Goal: Task Accomplishment & Management: Manage account settings

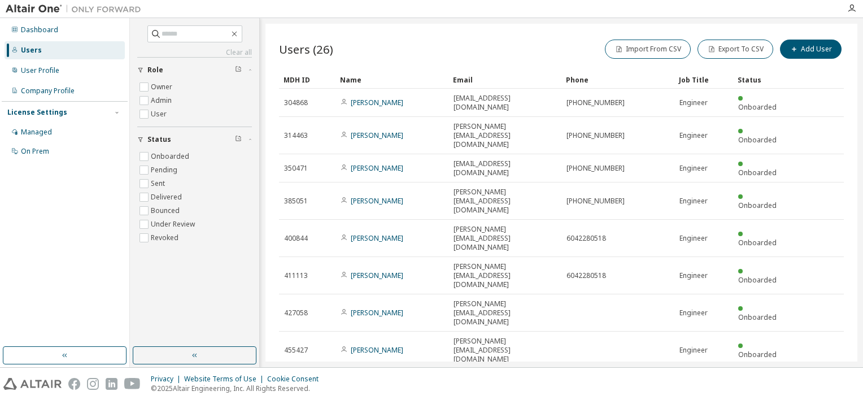
type input "*"
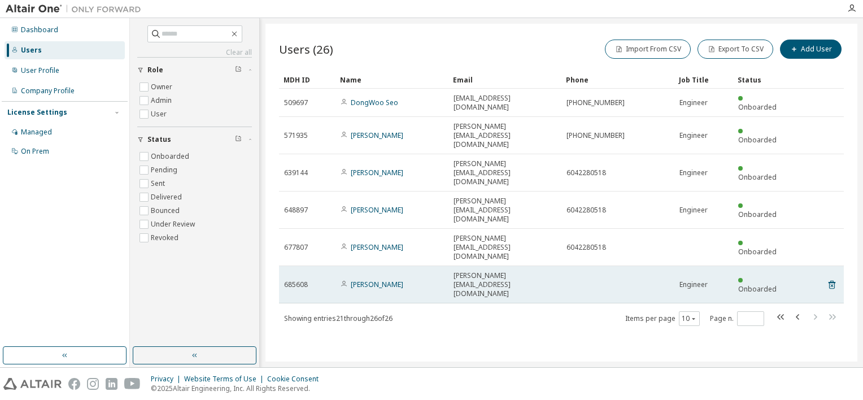
click at [301, 280] on span "685608" at bounding box center [296, 284] width 24 height 9
drag, startPoint x: 543, startPoint y: 192, endPoint x: 531, endPoint y: 194, distance: 12.1
click at [531, 271] on span "[PERSON_NAME][EMAIL_ADDRESS][DOMAIN_NAME]" at bounding box center [505, 284] width 103 height 27
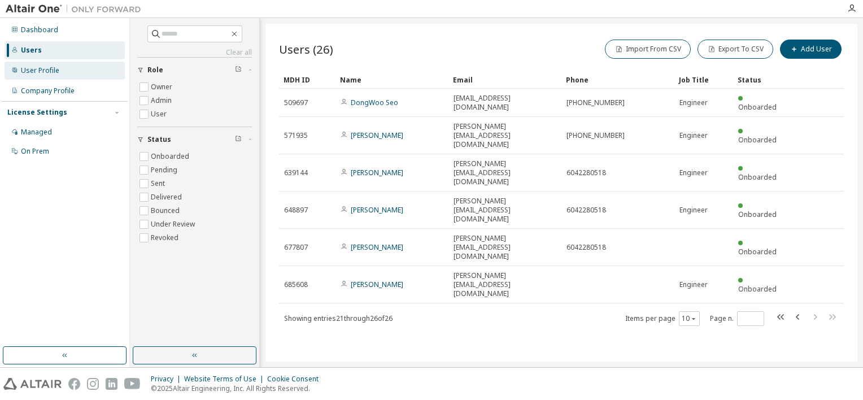
click at [45, 76] on div "User Profile" at bounding box center [65, 71] width 120 height 18
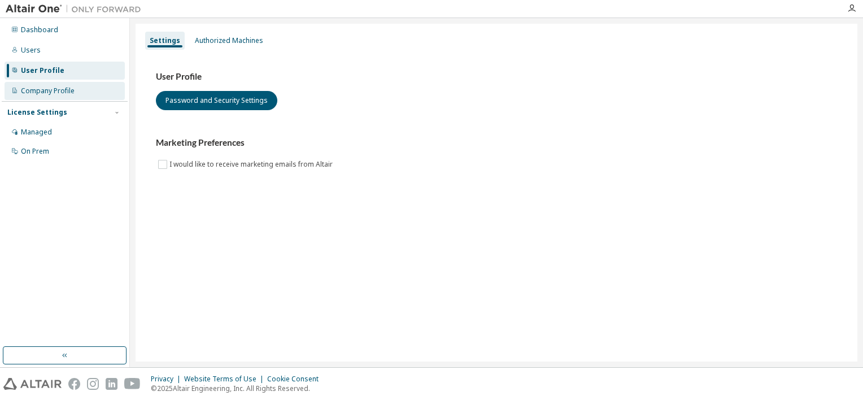
click at [61, 93] on div "Company Profile" at bounding box center [48, 90] width 54 height 9
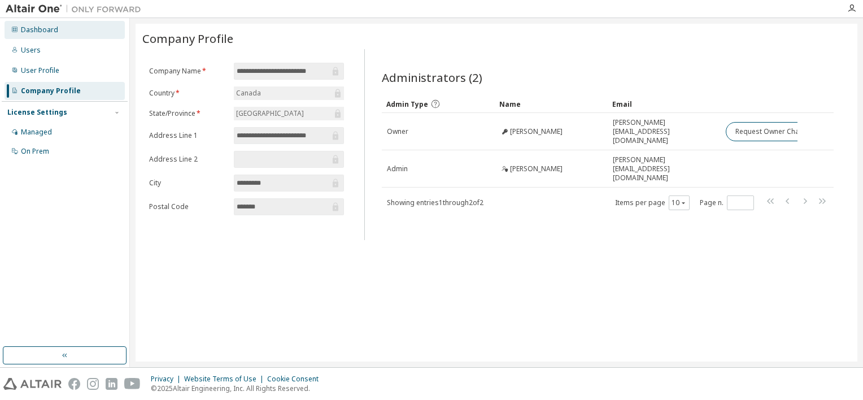
click at [47, 31] on div "Dashboard" at bounding box center [39, 29] width 37 height 9
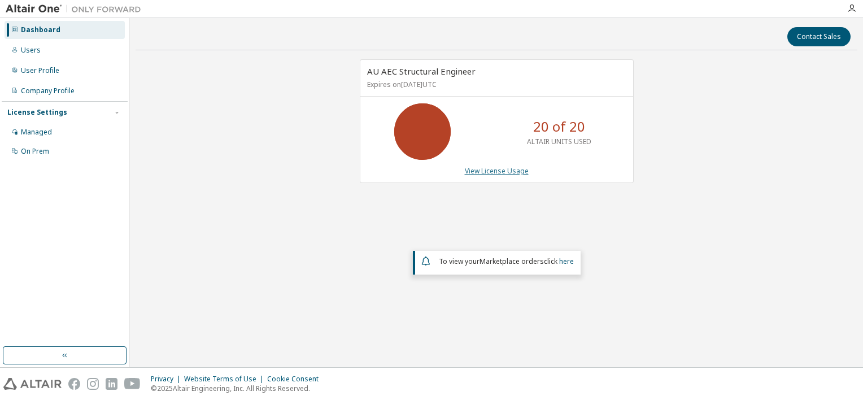
click at [488, 171] on link "View License Usage" at bounding box center [497, 171] width 64 height 10
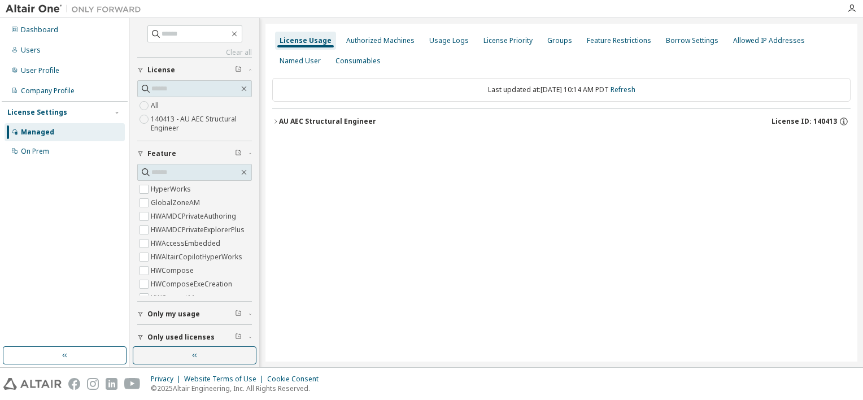
click at [276, 122] on icon "button" at bounding box center [276, 121] width 2 height 4
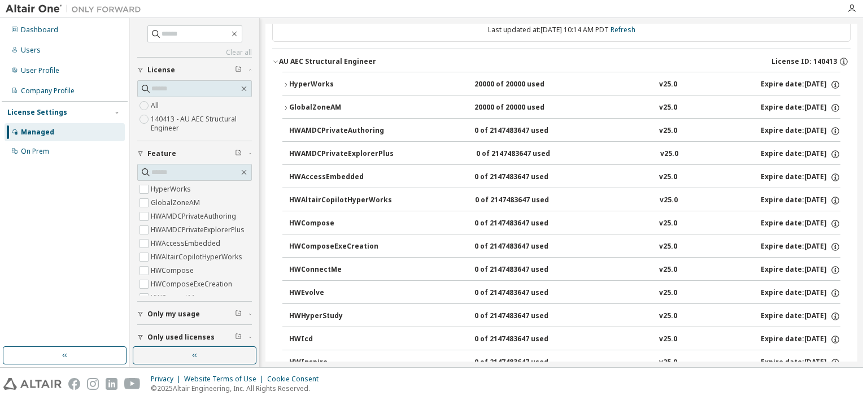
scroll to position [59, 0]
click at [286, 84] on icon "button" at bounding box center [285, 85] width 7 height 7
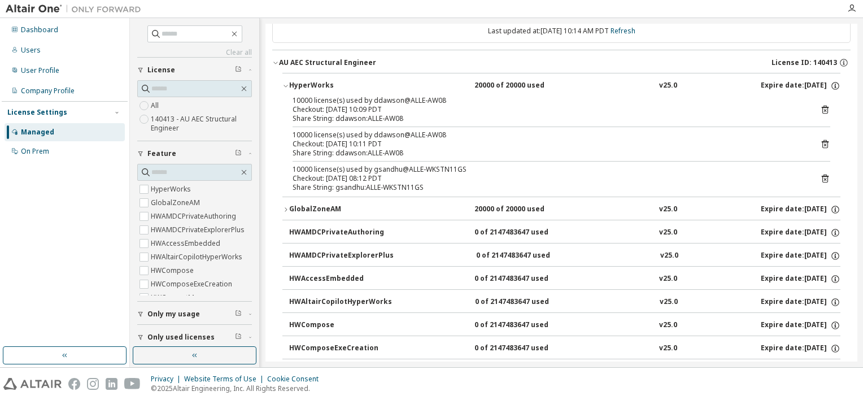
click at [824, 145] on icon at bounding box center [825, 144] width 3 height 3
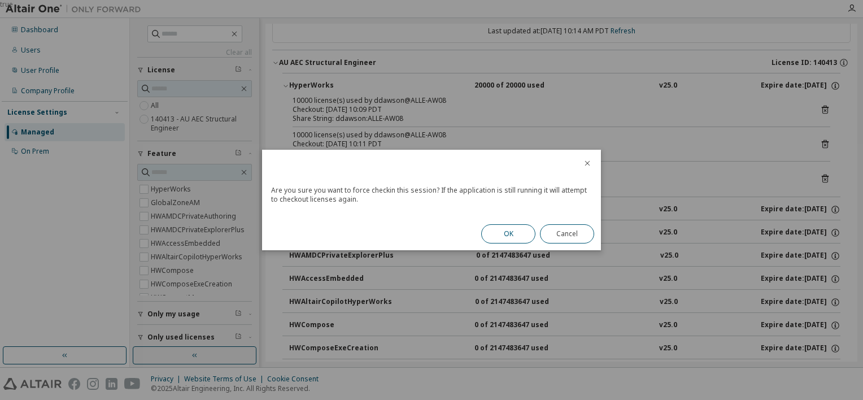
click at [522, 236] on button "OK" at bounding box center [508, 233] width 54 height 19
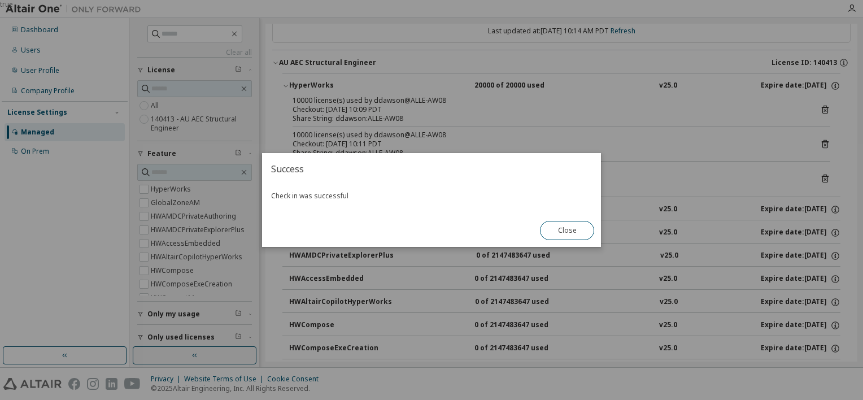
click at [578, 229] on button "Close" at bounding box center [567, 230] width 54 height 19
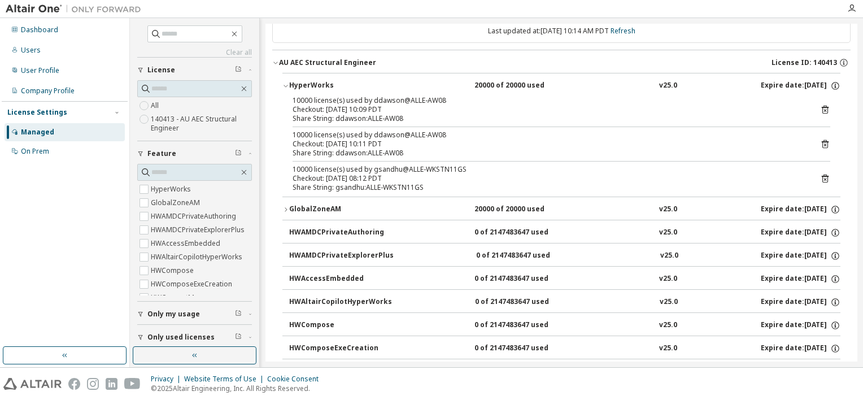
click at [822, 108] on icon at bounding box center [825, 110] width 7 height 8
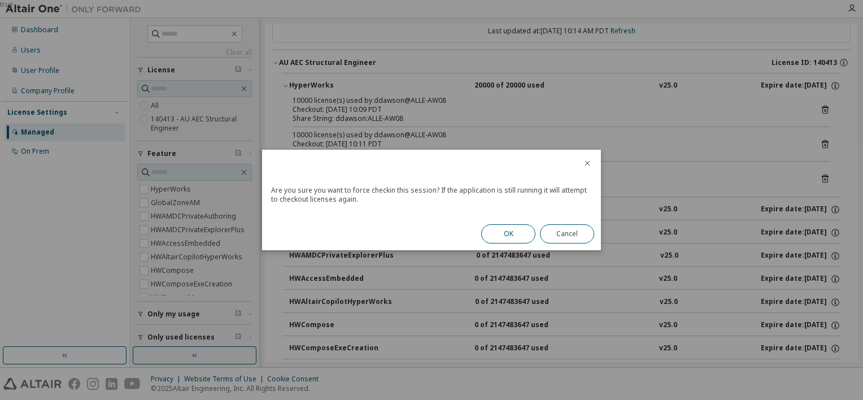
click at [510, 232] on button "OK" at bounding box center [508, 233] width 54 height 19
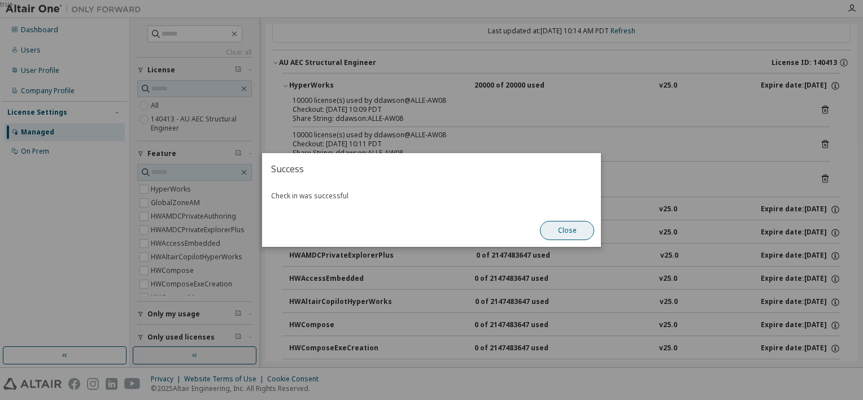
click at [550, 231] on button "Close" at bounding box center [567, 230] width 54 height 19
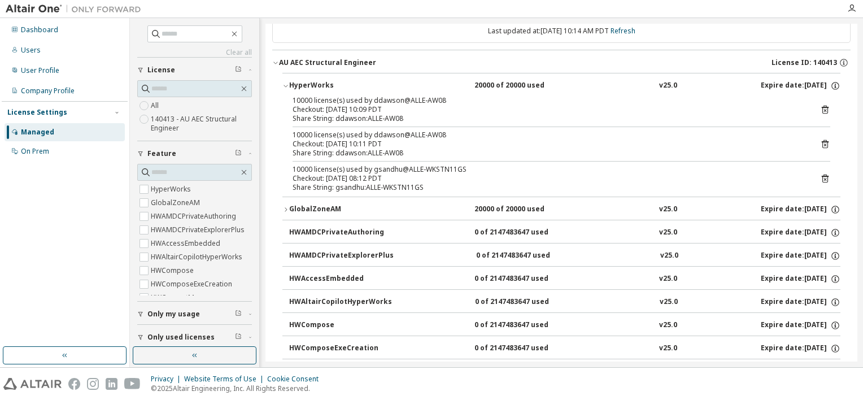
click at [286, 210] on icon "button" at bounding box center [286, 209] width 2 height 4
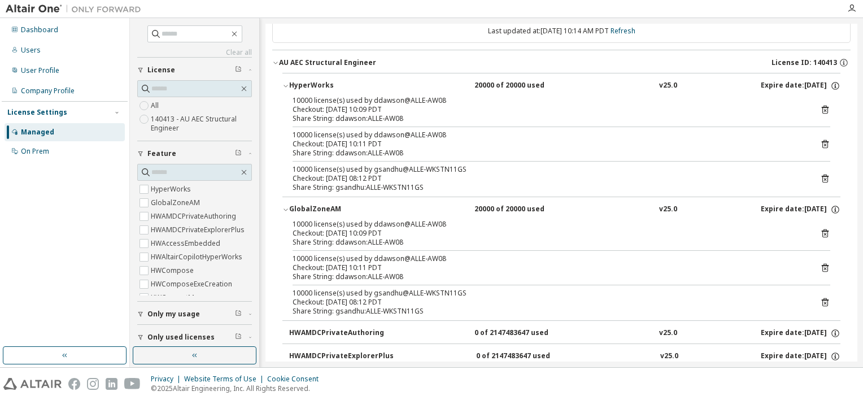
click at [821, 232] on icon at bounding box center [825, 233] width 10 height 10
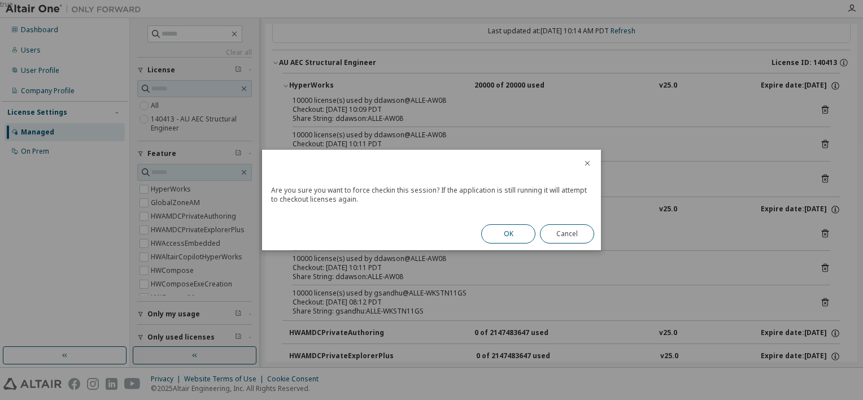
click at [515, 235] on button "OK" at bounding box center [508, 233] width 54 height 19
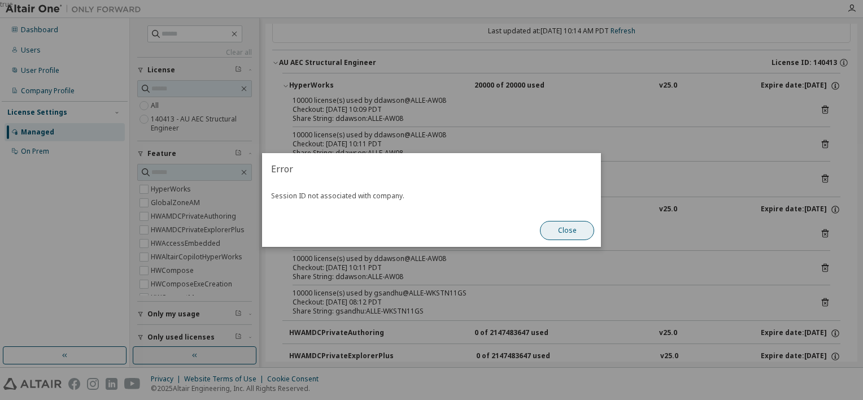
click at [557, 230] on button "Close" at bounding box center [567, 230] width 54 height 19
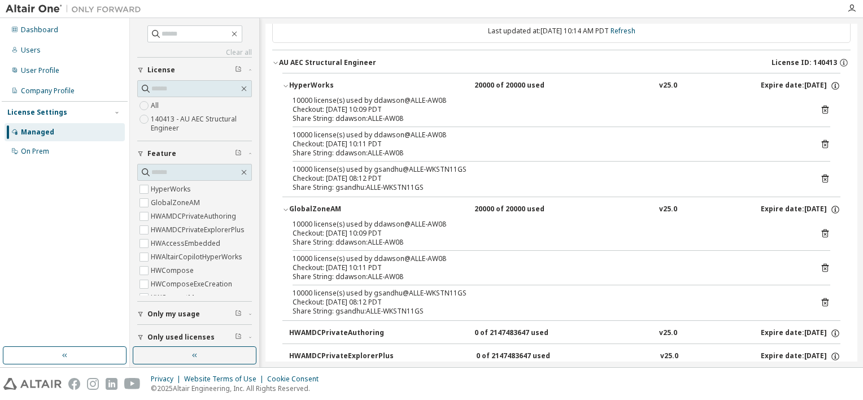
click at [449, 267] on div "Checkout: [DATE] 10:11 PDT" at bounding box center [548, 267] width 511 height 9
click at [446, 269] on div "Checkout: [DATE] 10:11 PDT" at bounding box center [548, 267] width 511 height 9
click at [388, 260] on div "10000 license(s) used by ddawson@ALLE-AW08" at bounding box center [548, 258] width 511 height 9
click at [820, 266] on icon at bounding box center [825, 268] width 10 height 10
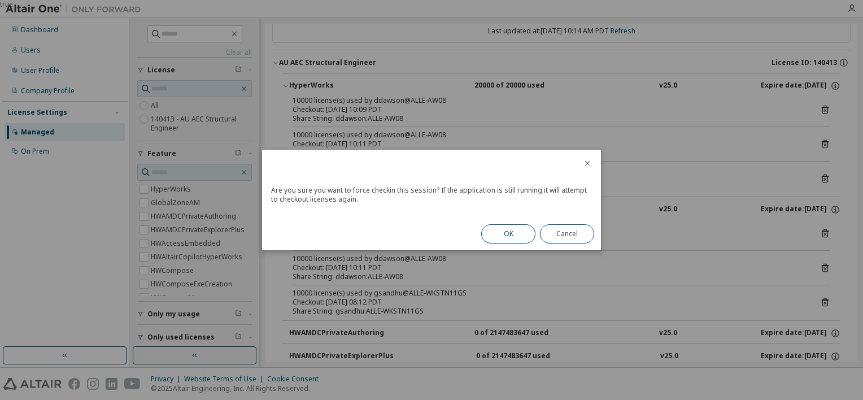
click at [498, 235] on button "OK" at bounding box center [508, 233] width 54 height 19
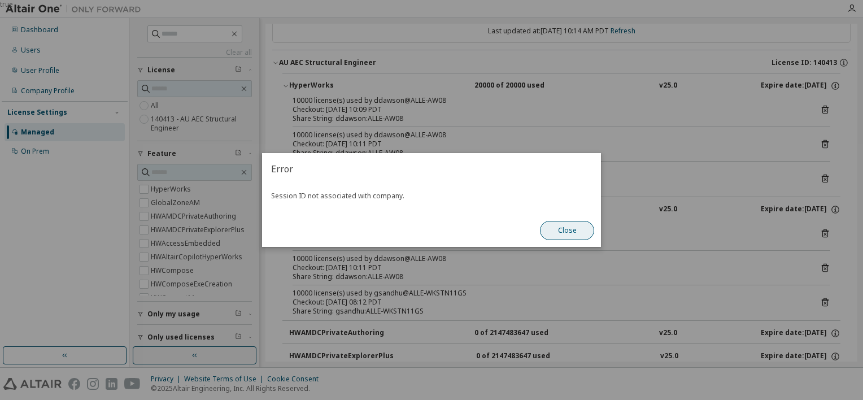
click at [560, 233] on button "Close" at bounding box center [567, 230] width 54 height 19
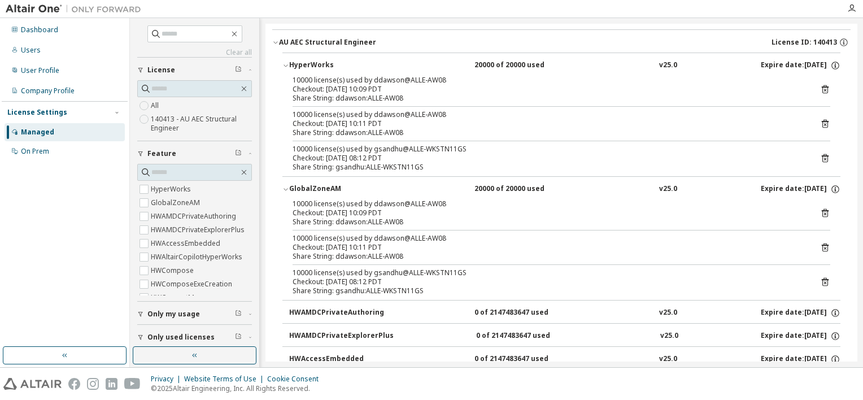
scroll to position [0, 0]
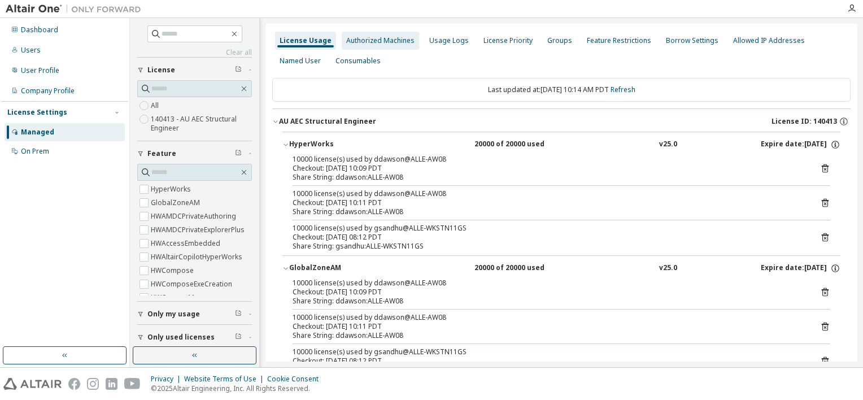
click at [384, 36] on div "Authorized Machines" at bounding box center [380, 41] width 77 height 18
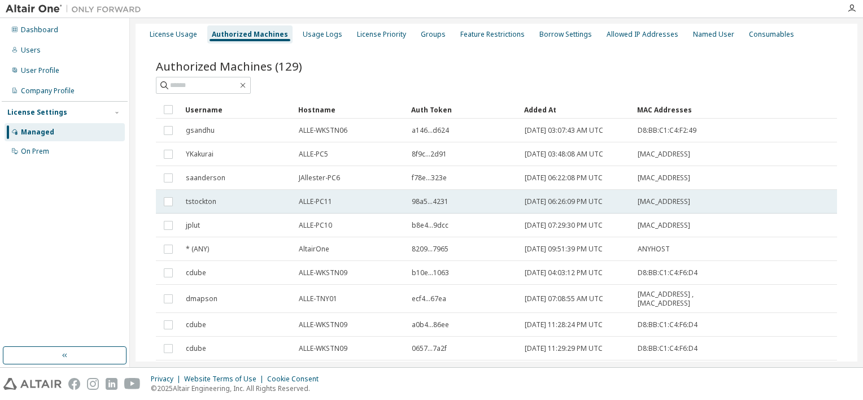
scroll to position [7, 0]
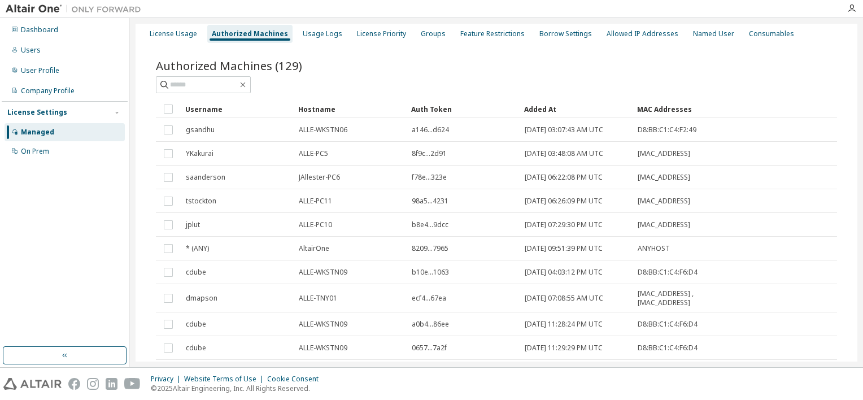
click at [324, 107] on div "Hostname" at bounding box center [350, 109] width 104 height 18
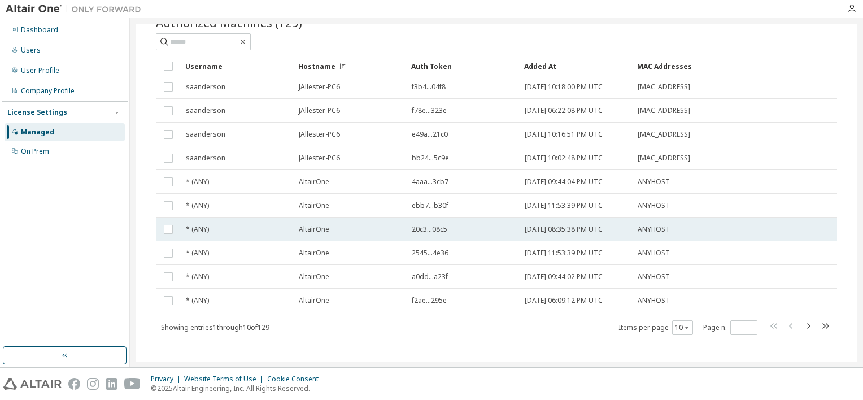
scroll to position [59, 0]
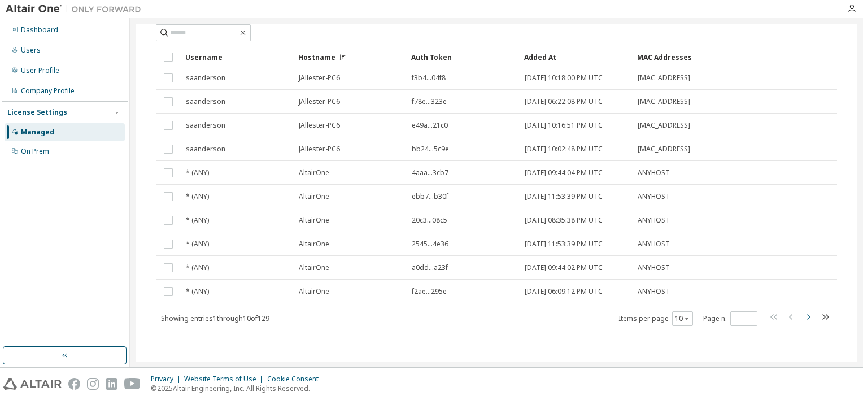
click at [806, 320] on icon "button" at bounding box center [809, 317] width 14 height 14
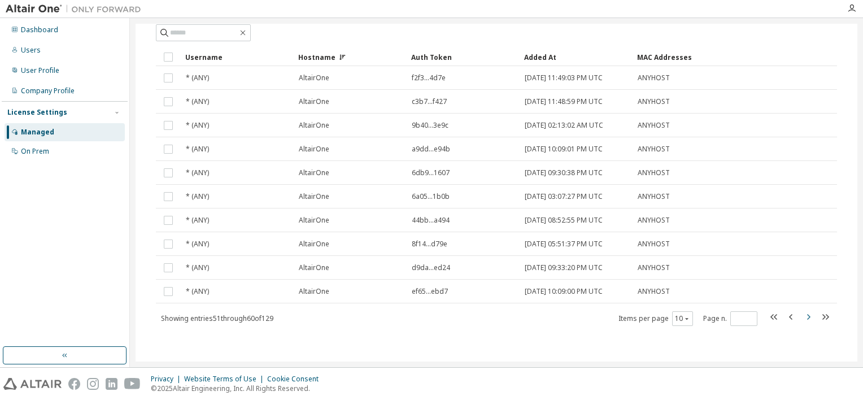
click at [807, 323] on button "button" at bounding box center [809, 318] width 14 height 16
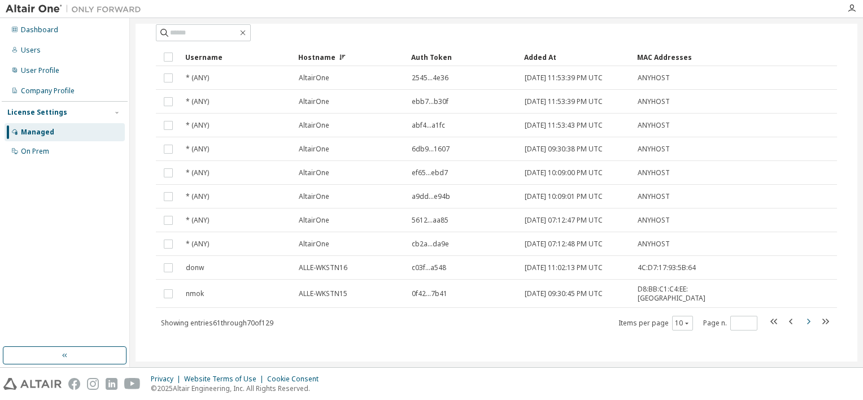
click at [807, 323] on button "button" at bounding box center [809, 323] width 14 height 16
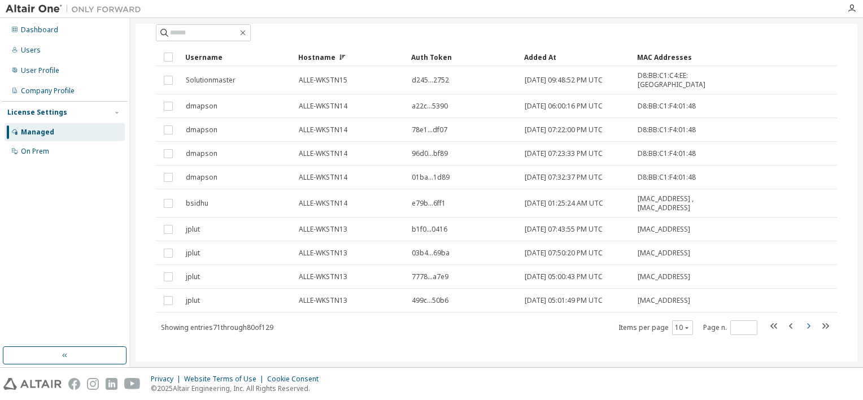
click at [807, 323] on icon "button" at bounding box center [809, 326] width 14 height 14
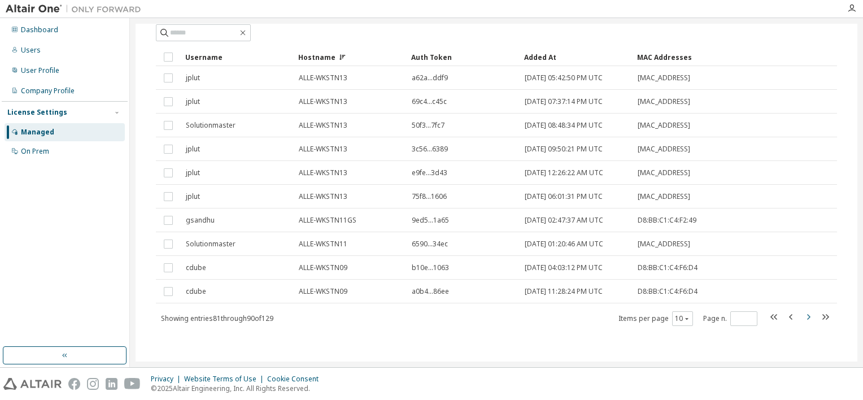
click at [807, 322] on icon "button" at bounding box center [809, 317] width 14 height 14
type input "**"
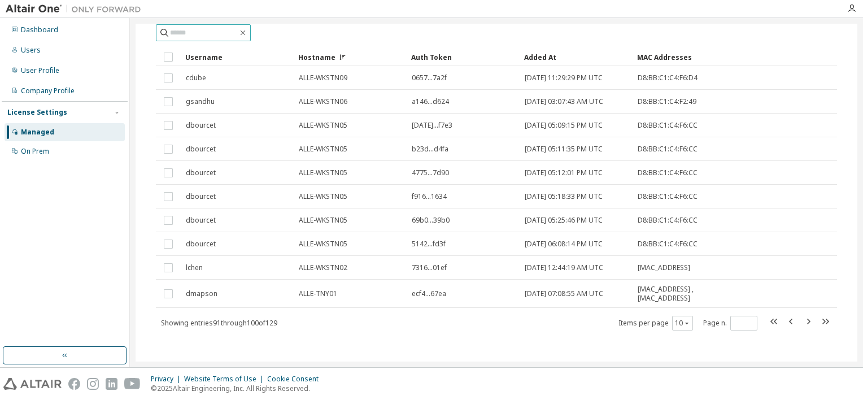
click at [204, 29] on input "text" at bounding box center [204, 32] width 68 height 11
type input "*******"
type input "*"
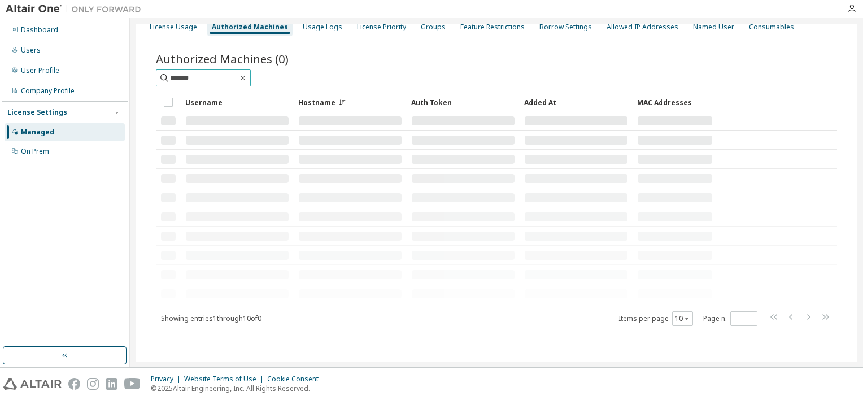
scroll to position [0, 0]
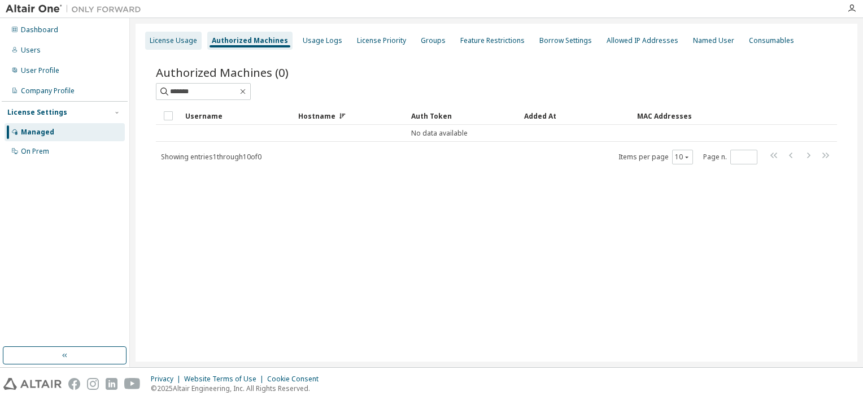
click at [171, 44] on div "License Usage" at bounding box center [173, 40] width 47 height 9
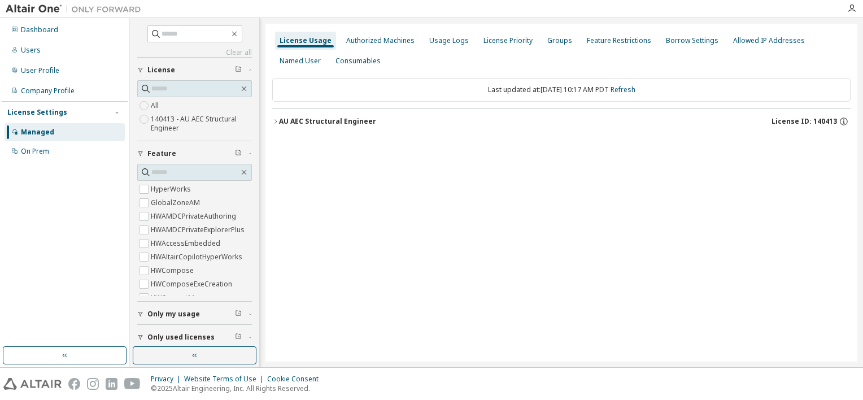
drag, startPoint x: 293, startPoint y: 123, endPoint x: 275, endPoint y: 120, distance: 18.3
click at [275, 120] on icon "button" at bounding box center [275, 121] width 7 height 7
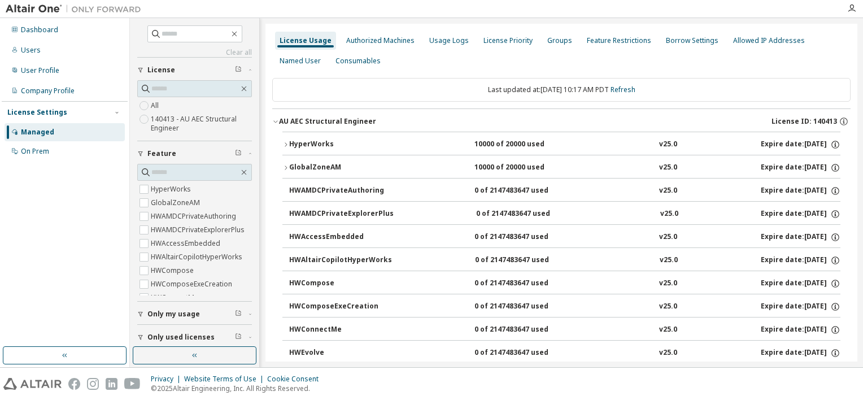
click at [285, 163] on button "GlobalZoneAM 10000 of 20000 used v25.0 Expire date: [DATE]" at bounding box center [561, 167] width 558 height 25
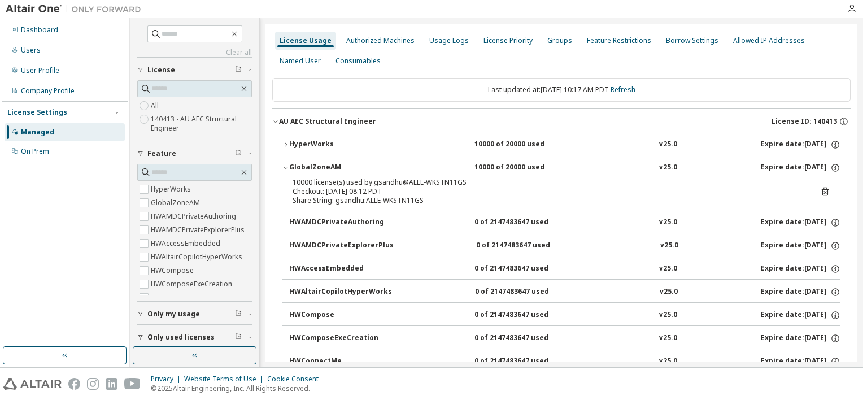
click at [285, 143] on icon "button" at bounding box center [285, 144] width 7 height 7
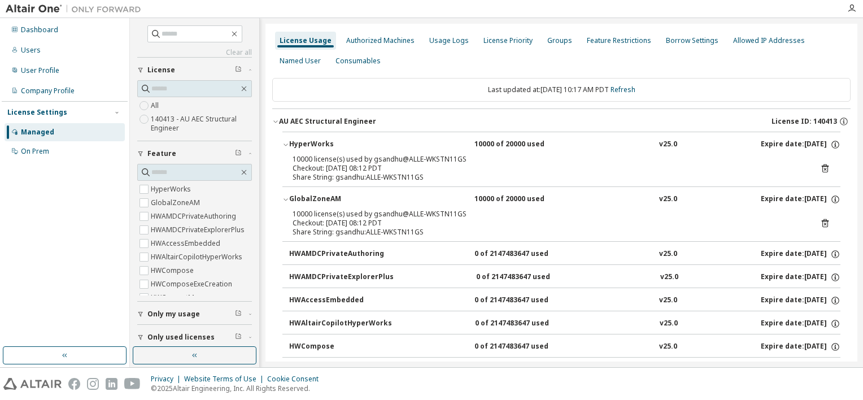
click at [274, 119] on icon "button" at bounding box center [275, 121] width 7 height 7
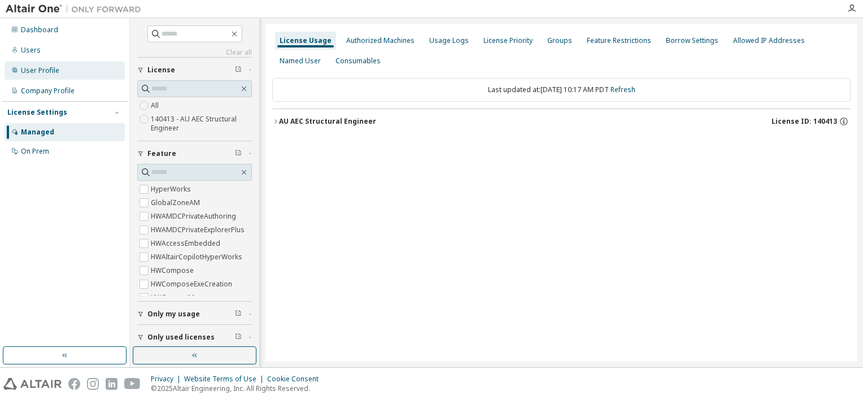
drag, startPoint x: 47, startPoint y: 68, endPoint x: 40, endPoint y: 67, distance: 7.4
click at [40, 67] on div "User Profile" at bounding box center [40, 70] width 38 height 9
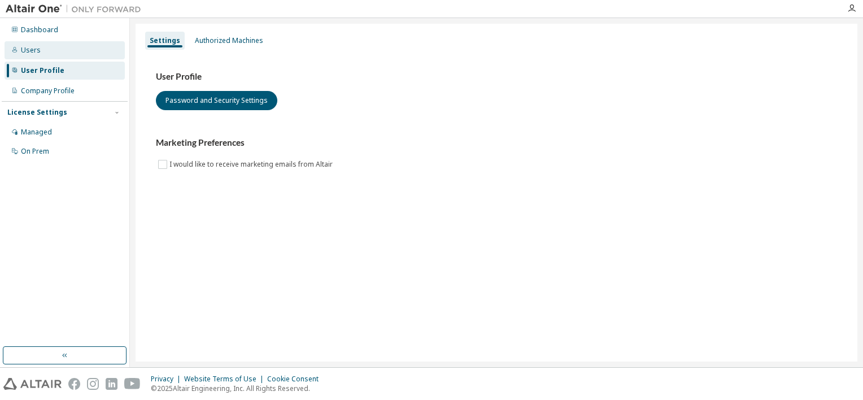
click at [32, 50] on div "Users" at bounding box center [31, 50] width 20 height 9
